Goal: Transaction & Acquisition: Purchase product/service

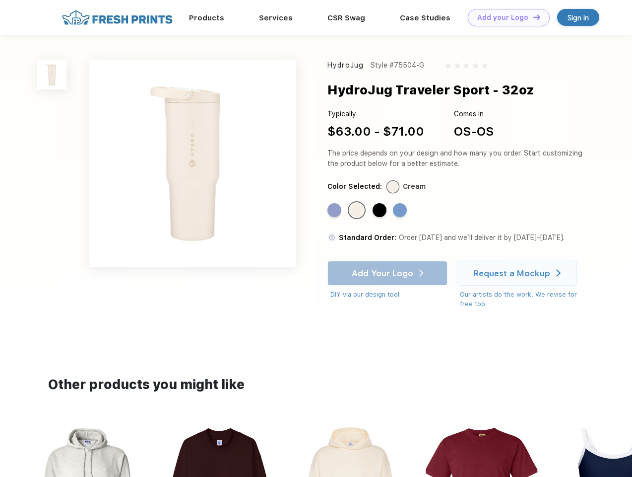
click at [505, 17] on link "Add your Logo Design Tool" at bounding box center [509, 17] width 82 height 17
click at [0, 0] on div "Design Tool" at bounding box center [0, 0] width 0 height 0
click at [533, 17] on link "Add your Logo Design Tool" at bounding box center [509, 17] width 82 height 17
click at [52, 74] on img at bounding box center [51, 74] width 29 height 29
click at [336, 210] on div "Standard Color" at bounding box center [335, 210] width 14 height 14
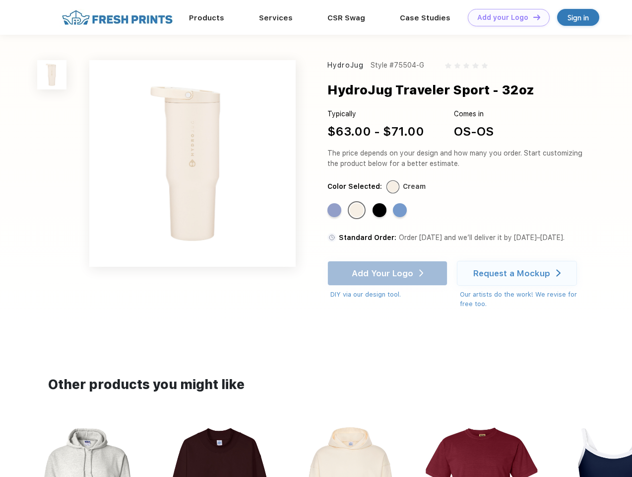
click at [358, 210] on div "Standard Color" at bounding box center [357, 210] width 14 height 14
click at [381, 210] on div "Standard Color" at bounding box center [380, 210] width 14 height 14
click at [401, 210] on div "Standard Color" at bounding box center [400, 210] width 14 height 14
click at [389, 273] on div "Add Your Logo DIY via our design tool. Ah shoot! This product isn't up in our d…" at bounding box center [388, 280] width 120 height 39
click at [519, 273] on div "Request a Mockup" at bounding box center [512, 273] width 77 height 10
